Goal: Use online tool/utility: Utilize a website feature to perform a specific function

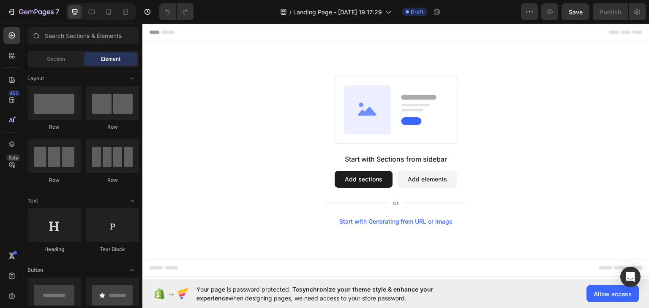
click at [374, 222] on div "Start with Generating from URL or image" at bounding box center [396, 221] width 114 height 7
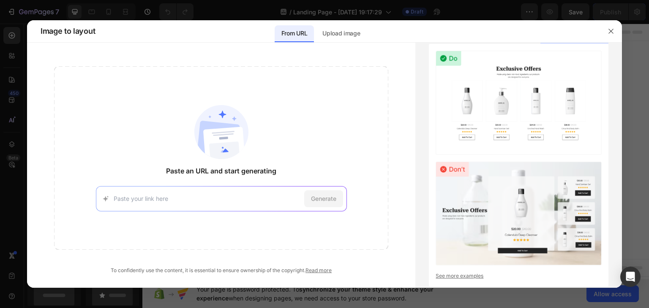
paste input "[URL][DOMAIN_NAME]"
type input "[URL][DOMAIN_NAME]"
click at [323, 199] on span "Generate" at bounding box center [323, 198] width 25 height 9
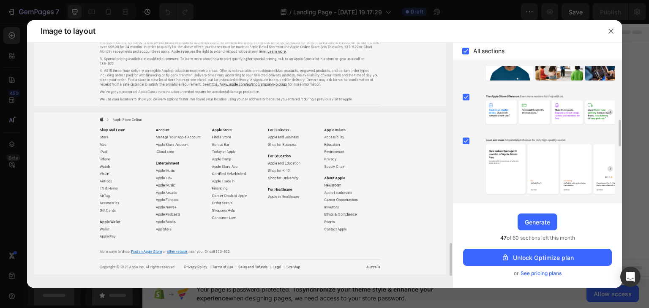
scroll to position [430, 0]
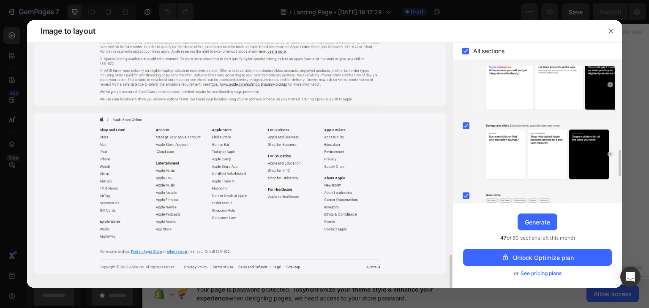
click at [253, 183] on img at bounding box center [240, 194] width 412 height 162
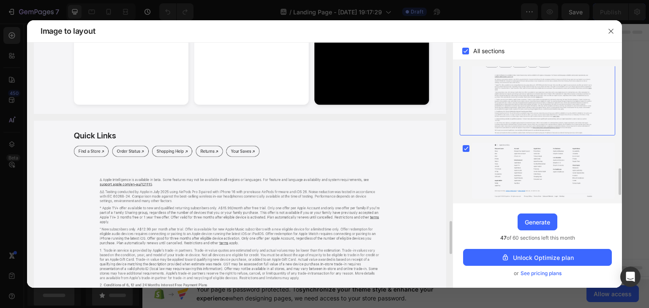
scroll to position [566, 0]
click at [465, 143] on icon at bounding box center [466, 147] width 8 height 8
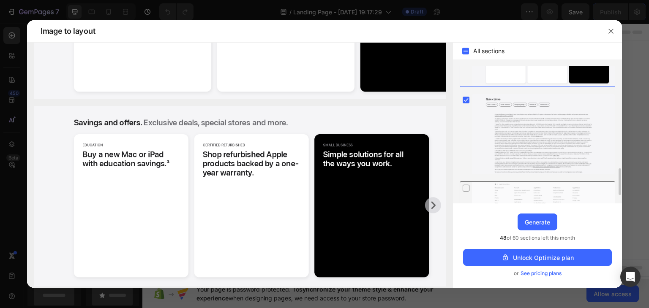
scroll to position [525, 0]
click at [466, 98] on rect at bounding box center [466, 100] width 7 height 7
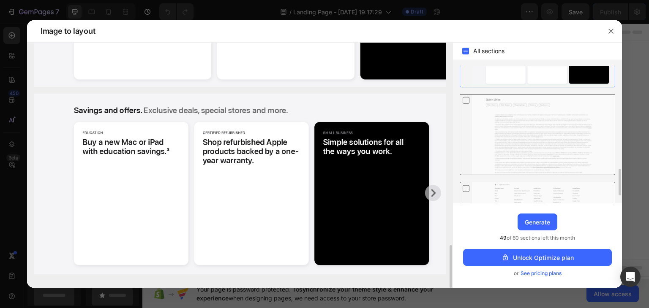
scroll to position [0, 0]
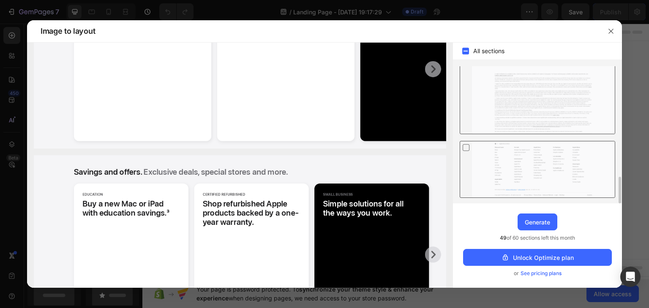
click at [465, 144] on icon at bounding box center [466, 147] width 8 height 9
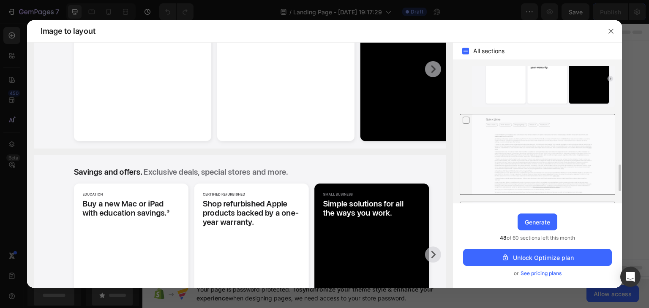
click at [465, 119] on icon at bounding box center [466, 120] width 8 height 9
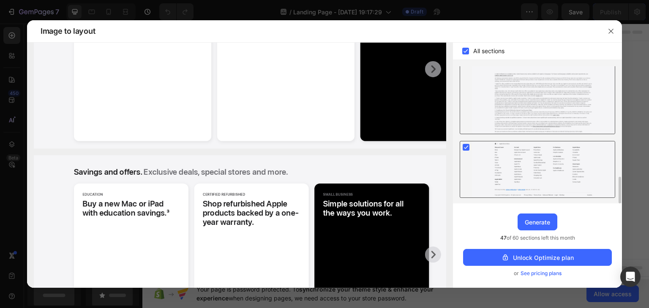
click at [465, 144] on rect at bounding box center [466, 147] width 7 height 7
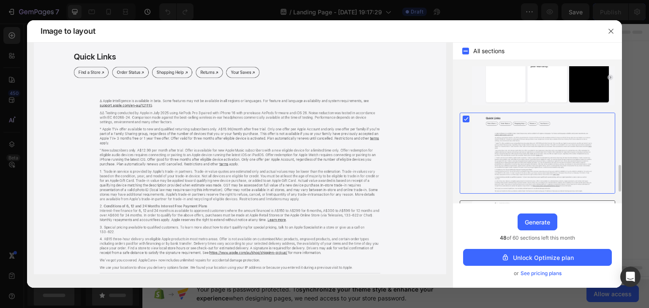
click at [466, 120] on rect at bounding box center [466, 119] width 7 height 7
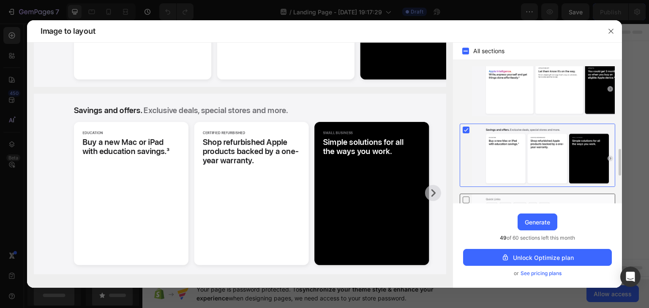
click at [465, 131] on rect at bounding box center [466, 130] width 7 height 7
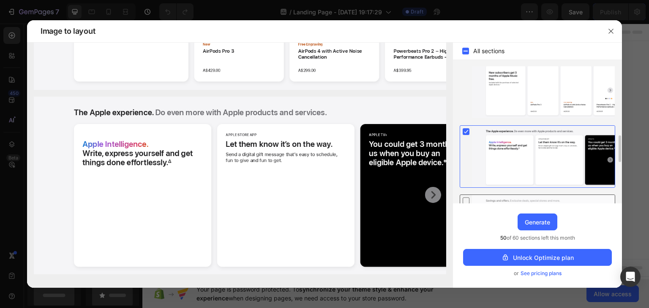
click at [465, 131] on rect at bounding box center [466, 131] width 7 height 7
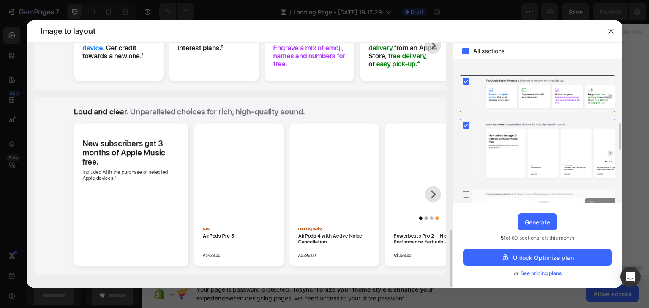
scroll to position [291, 0]
click at [463, 125] on rect at bounding box center [466, 125] width 7 height 7
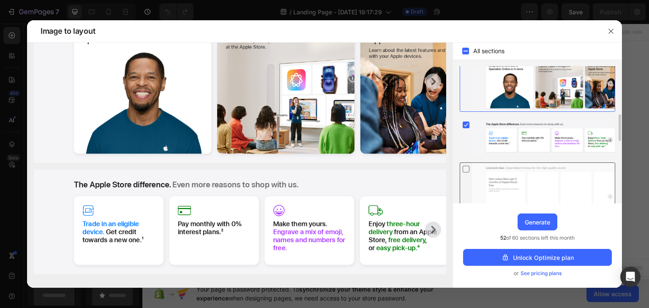
scroll to position [248, 0]
click at [463, 122] on rect at bounding box center [466, 125] width 7 height 7
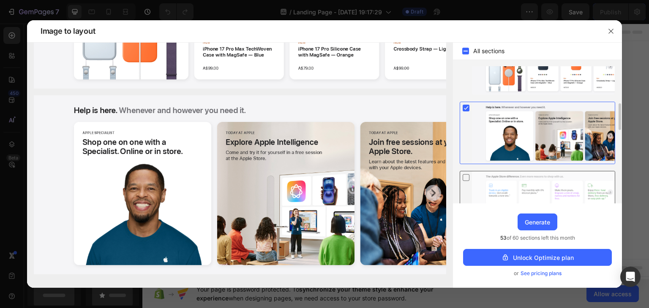
scroll to position [195, 0]
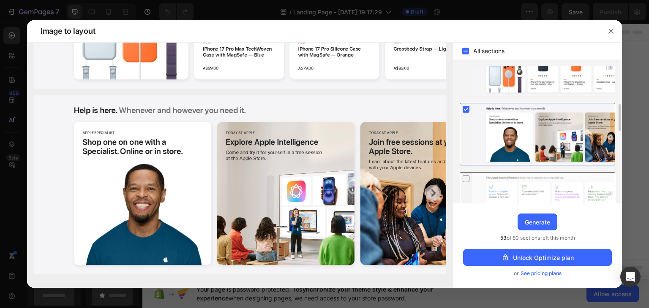
click at [465, 109] on icon at bounding box center [466, 109] width 4 height 3
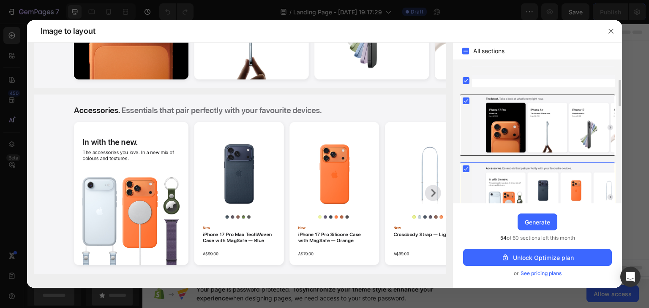
scroll to position [66, 0]
click at [463, 167] on rect at bounding box center [466, 168] width 7 height 7
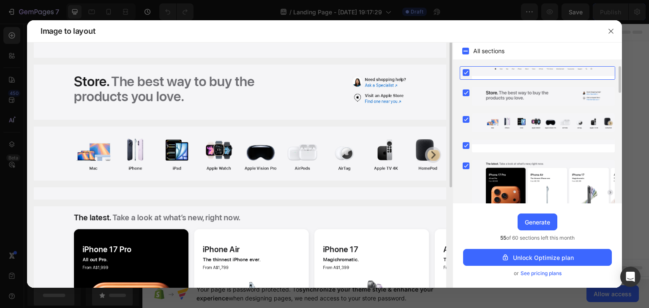
scroll to position [0, 0]
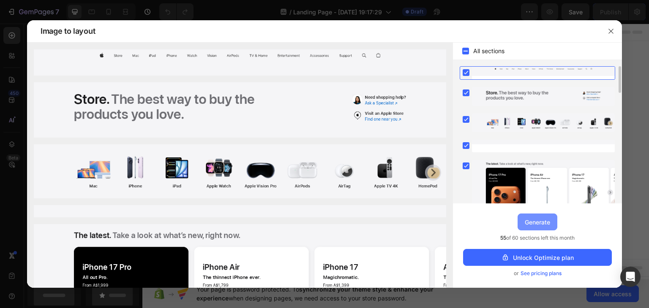
click at [533, 224] on div "Generate" at bounding box center [537, 222] width 25 height 9
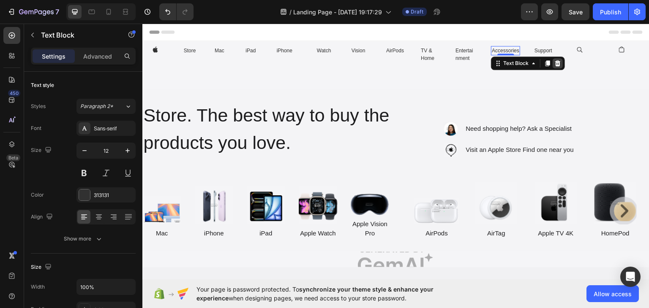
click at [555, 63] on icon at bounding box center [557, 63] width 5 height 6
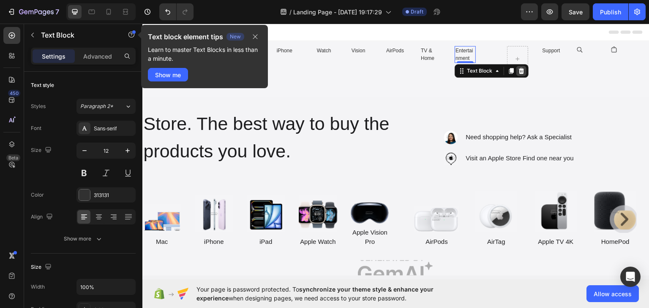
click at [519, 70] on icon at bounding box center [521, 71] width 5 height 6
click at [484, 72] on icon at bounding box center [486, 71] width 5 height 6
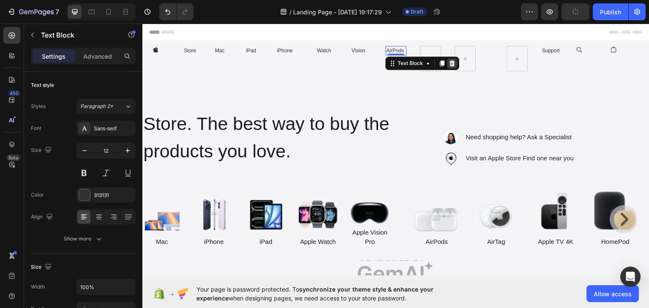
click at [449, 64] on icon at bounding box center [452, 63] width 7 height 7
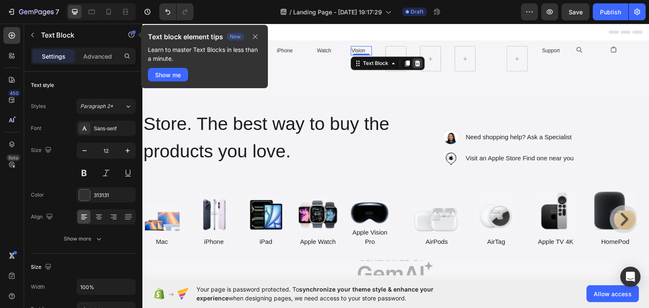
click at [416, 62] on icon at bounding box center [417, 63] width 5 height 6
click at [379, 63] on icon at bounding box center [382, 63] width 7 height 7
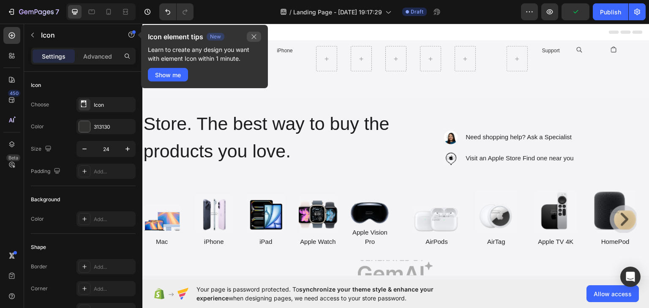
click at [254, 37] on icon "button" at bounding box center [253, 36] width 7 height 7
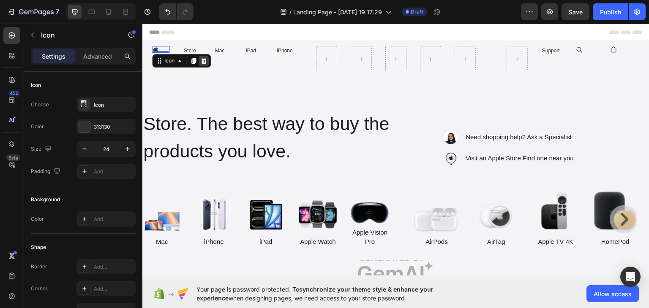
click at [201, 61] on icon at bounding box center [203, 60] width 5 height 6
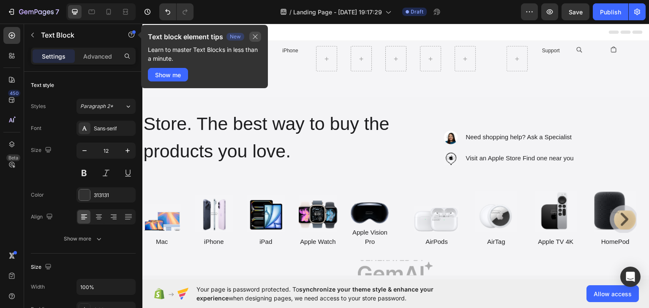
click at [250, 38] on button "button" at bounding box center [255, 37] width 12 height 10
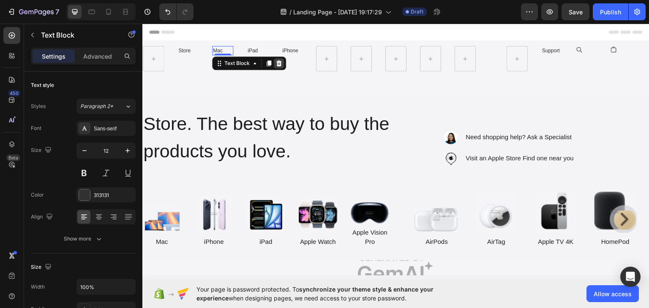
click at [276, 64] on icon at bounding box center [278, 63] width 5 height 6
click at [311, 65] on icon at bounding box center [313, 63] width 5 height 6
click at [291, 50] on div "iPhone" at bounding box center [291, 50] width 21 height 9
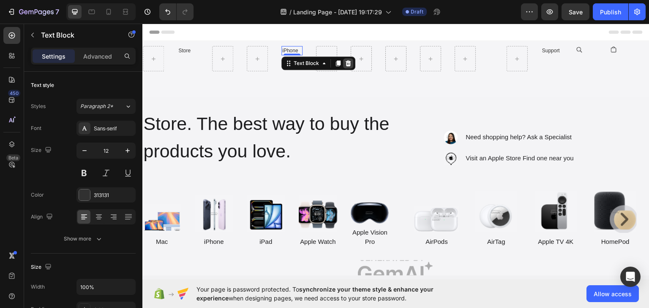
click at [347, 65] on icon at bounding box center [348, 63] width 5 height 6
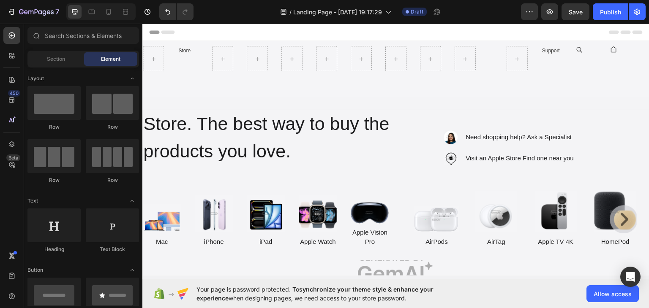
click at [235, 34] on div "Header" at bounding box center [395, 31] width 493 height 17
click at [171, 30] on span "Header" at bounding box center [167, 31] width 19 height 8
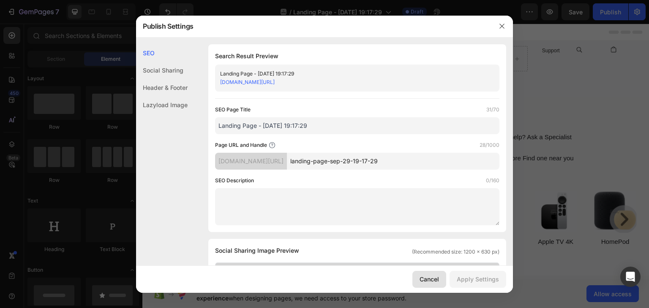
click at [428, 278] on div "Cancel" at bounding box center [428, 279] width 19 height 9
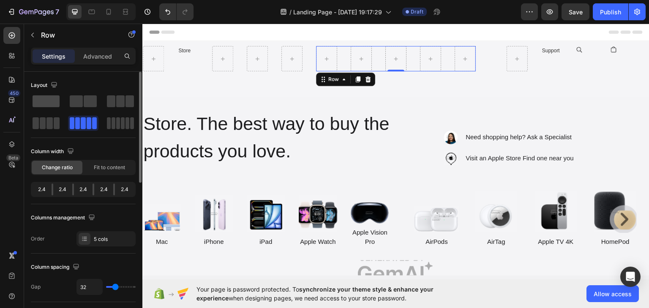
click at [48, 100] on span at bounding box center [46, 101] width 27 height 12
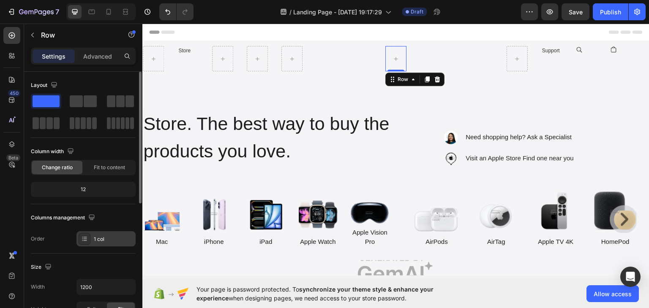
click at [87, 237] on icon at bounding box center [84, 239] width 7 height 7
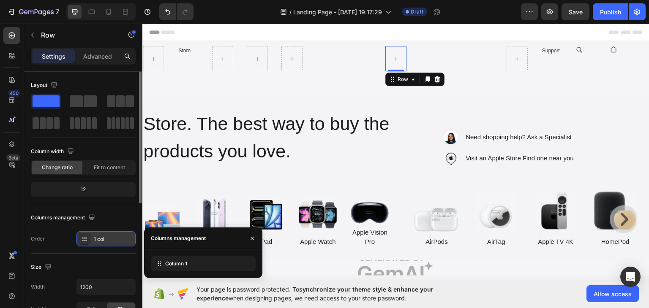
click at [87, 237] on icon at bounding box center [84, 239] width 7 height 7
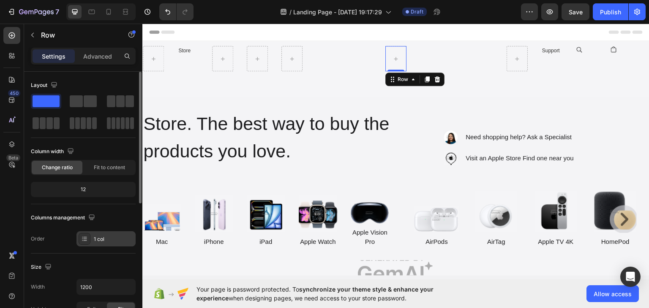
click at [112, 240] on div "1 col" at bounding box center [114, 240] width 40 height 8
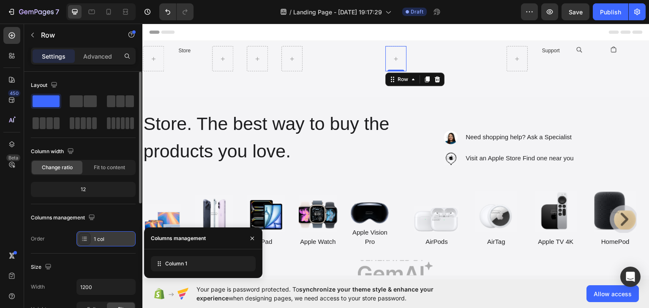
click at [112, 240] on div "1 col" at bounding box center [114, 240] width 40 height 8
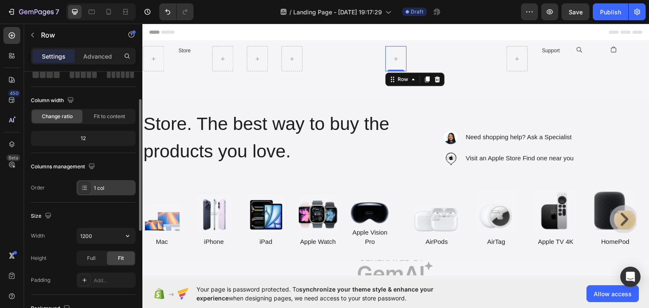
scroll to position [52, 0]
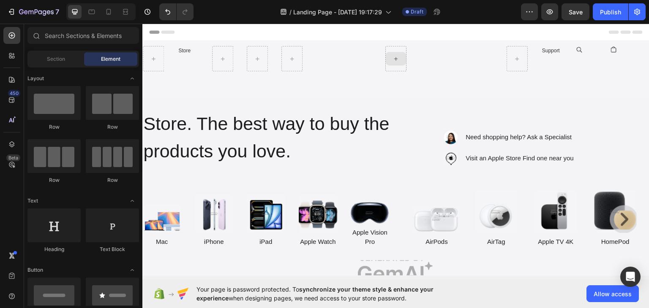
click at [394, 58] on icon at bounding box center [395, 58] width 3 height 3
click at [51, 225] on div at bounding box center [53, 226] width 53 height 34
click at [52, 232] on div at bounding box center [53, 226] width 53 height 34
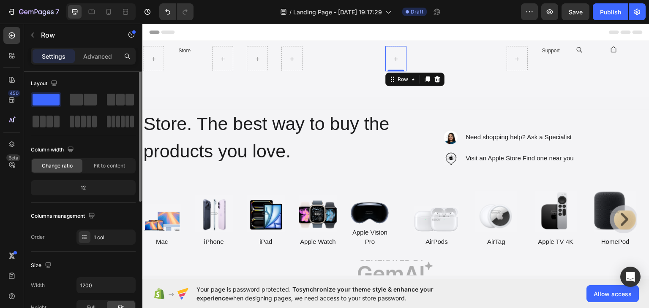
scroll to position [0, 0]
click at [107, 166] on span "Fit to content" at bounding box center [109, 168] width 31 height 8
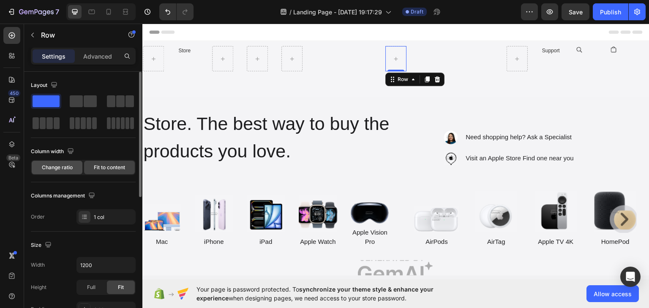
click at [64, 169] on span "Change ratio" at bounding box center [57, 168] width 31 height 8
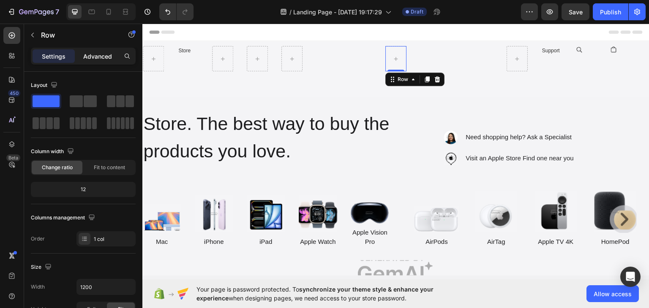
click at [98, 55] on p "Advanced" at bounding box center [97, 56] width 29 height 9
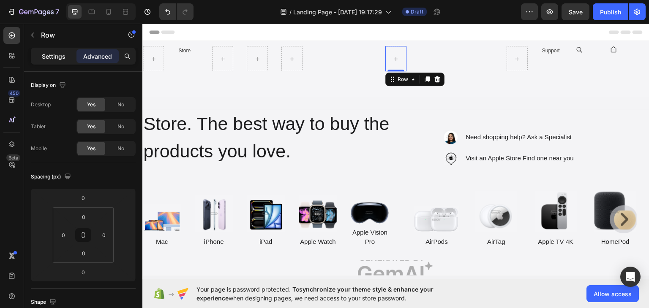
click at [64, 59] on p "Settings" at bounding box center [54, 56] width 24 height 9
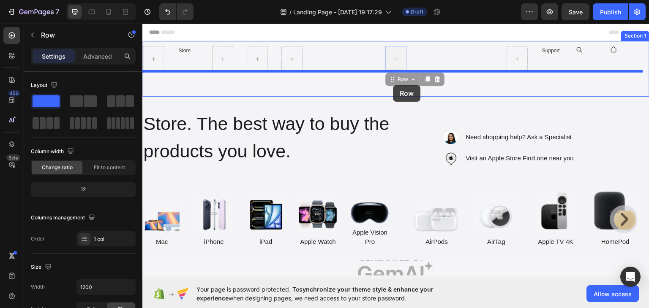
drag, startPoint x: 410, startPoint y: 82, endPoint x: 393, endPoint y: 84, distance: 17.0
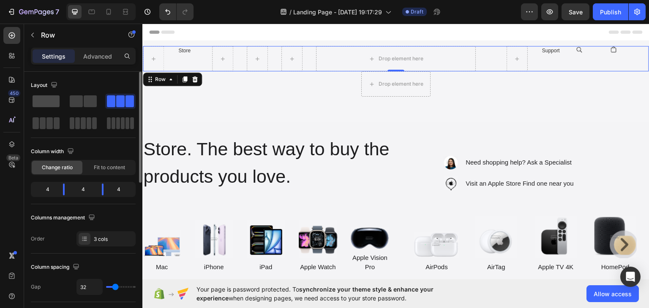
click at [55, 102] on span at bounding box center [46, 101] width 27 height 12
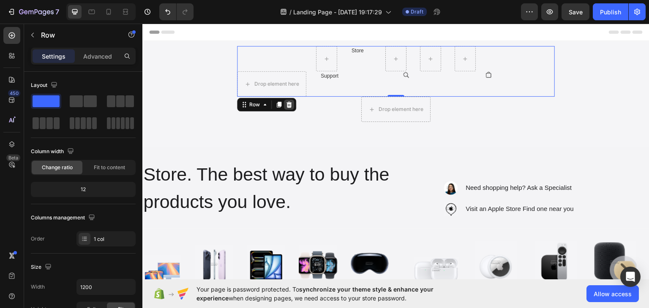
click at [287, 107] on icon at bounding box center [288, 104] width 5 height 6
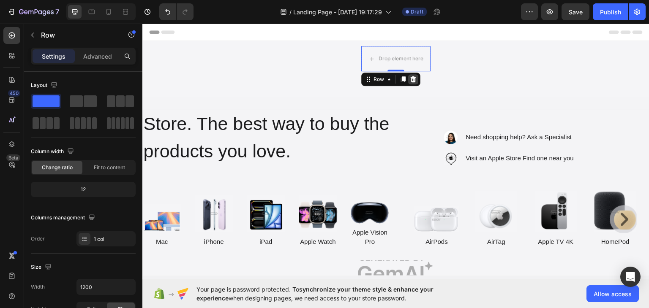
click at [411, 79] on icon at bounding box center [413, 79] width 5 height 6
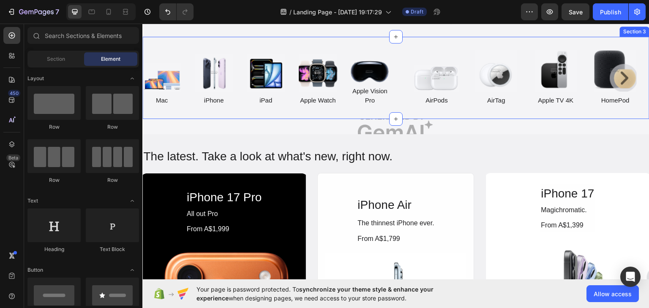
scroll to position [142, 0]
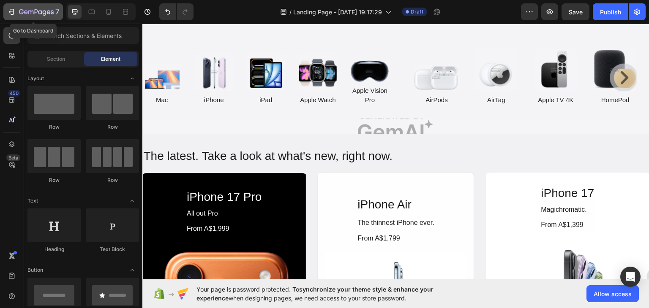
click at [20, 12] on icon "button" at bounding box center [36, 12] width 35 height 7
